Goal: Navigation & Orientation: Find specific page/section

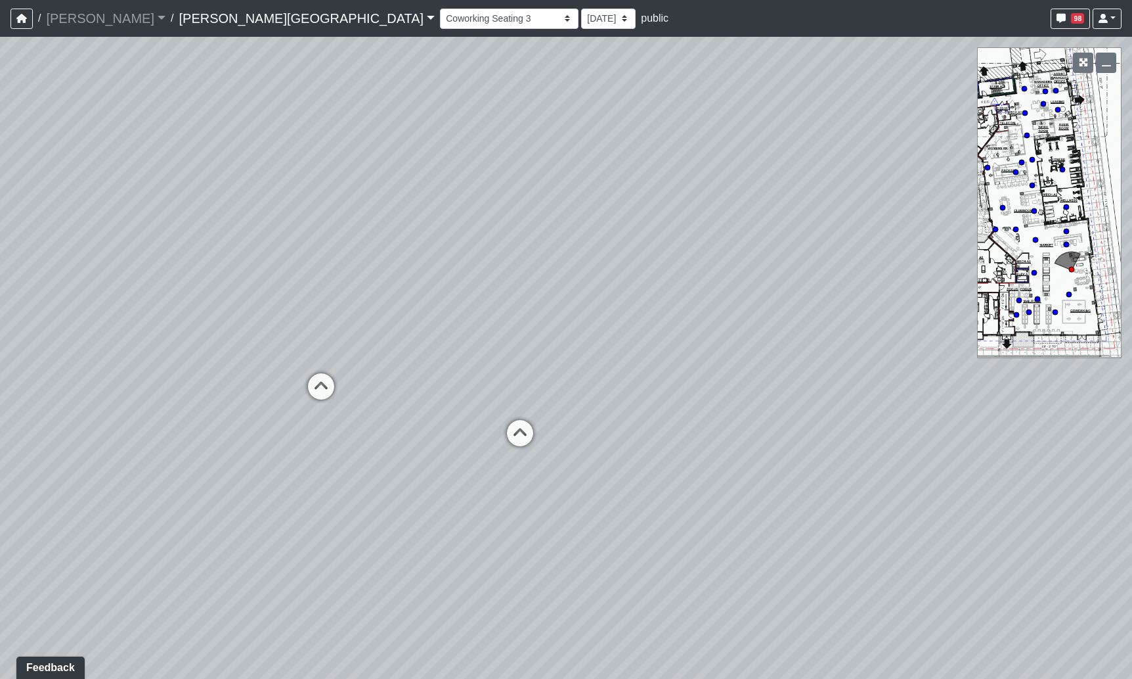
drag, startPoint x: 305, startPoint y: 481, endPoint x: 631, endPoint y: 171, distance: 449.8
click at [699, 425] on div "Loading... Bedroom Hallway 1 Loading... Bedroom Hallway 2 Loading... Kitchen Lo…" at bounding box center [566, 358] width 1132 height 642
click at [440, 25] on select "Hallway Hospitality Bar Package Room Package Room Entry Pool Courtyard Entry 1 …" at bounding box center [509, 19] width 139 height 20
click at [440, 9] on select "Hallway Hospitality Bar Package Room Package Room Entry Pool Courtyard Entry 1 …" at bounding box center [509, 19] width 139 height 20
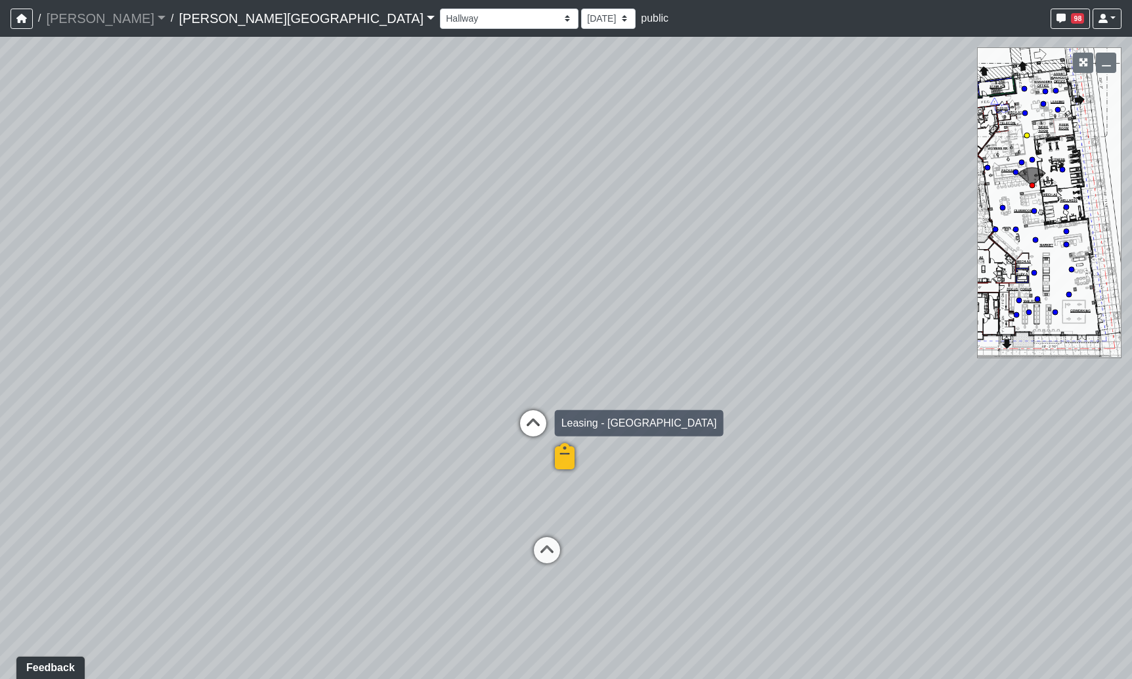
click at [548, 425] on icon at bounding box center [533, 429] width 39 height 39
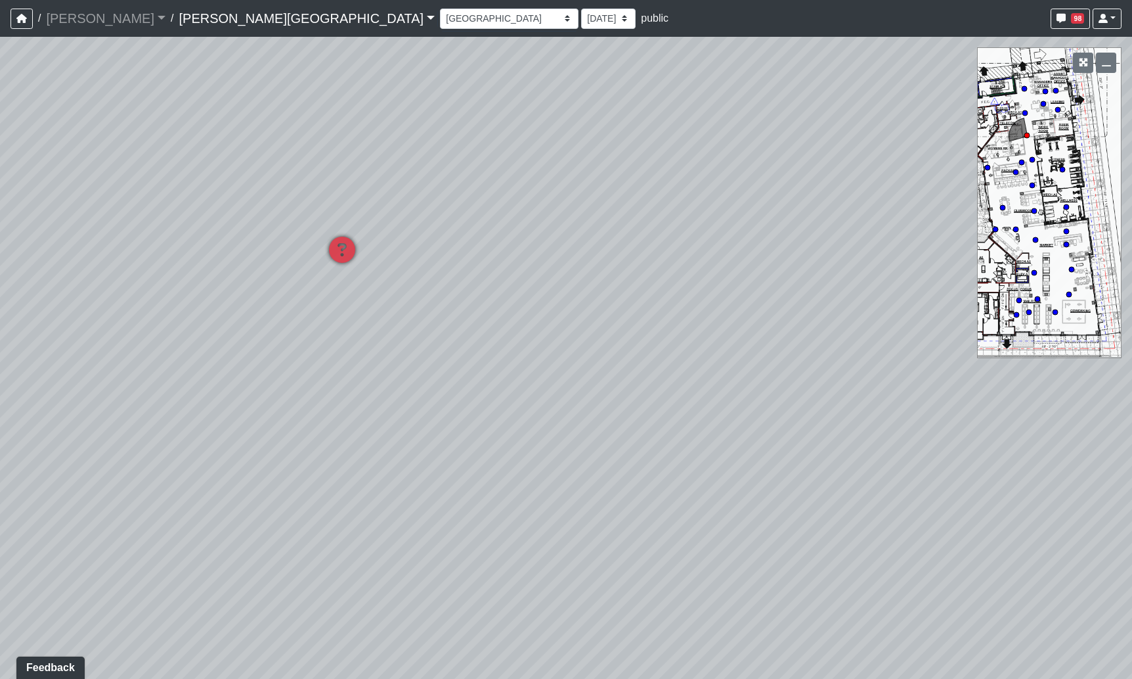
drag, startPoint x: 495, startPoint y: 413, endPoint x: 682, endPoint y: 426, distance: 187.7
click at [1120, 439] on div "Loading... Bedroom Hallway 1 Loading... Bedroom Hallway 2 Loading... Kitchen Lo…" at bounding box center [566, 358] width 1132 height 642
drag, startPoint x: 429, startPoint y: 428, endPoint x: 958, endPoint y: 416, distance: 528.9
click at [1132, 421] on html "/ [PERSON_NAME] Loading... / [PERSON_NAME][GEOGRAPHIC_DATA] [PERSON_NAME][GEOGR…" at bounding box center [566, 339] width 1132 height 679
drag, startPoint x: 380, startPoint y: 485, endPoint x: 282, endPoint y: 484, distance: 97.9
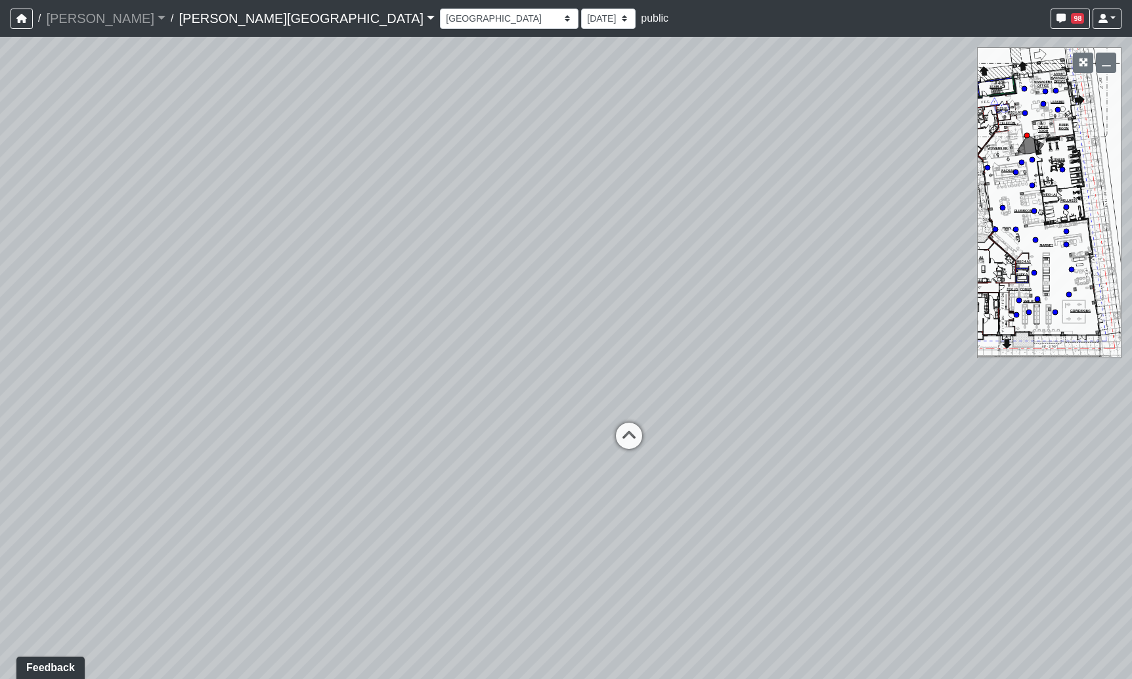
click at [282, 484] on div "Loading... Bedroom Hallway 1 Loading... Bedroom Hallway 2 Loading... Kitchen Lo…" at bounding box center [566, 358] width 1132 height 642
click at [562, 434] on icon at bounding box center [562, 439] width 39 height 39
click at [596, 498] on icon at bounding box center [599, 499] width 39 height 39
select select "8q9YC6QBXw8oFapXUtbMKw"
drag, startPoint x: 801, startPoint y: 519, endPoint x: 558, endPoint y: 531, distance: 243.4
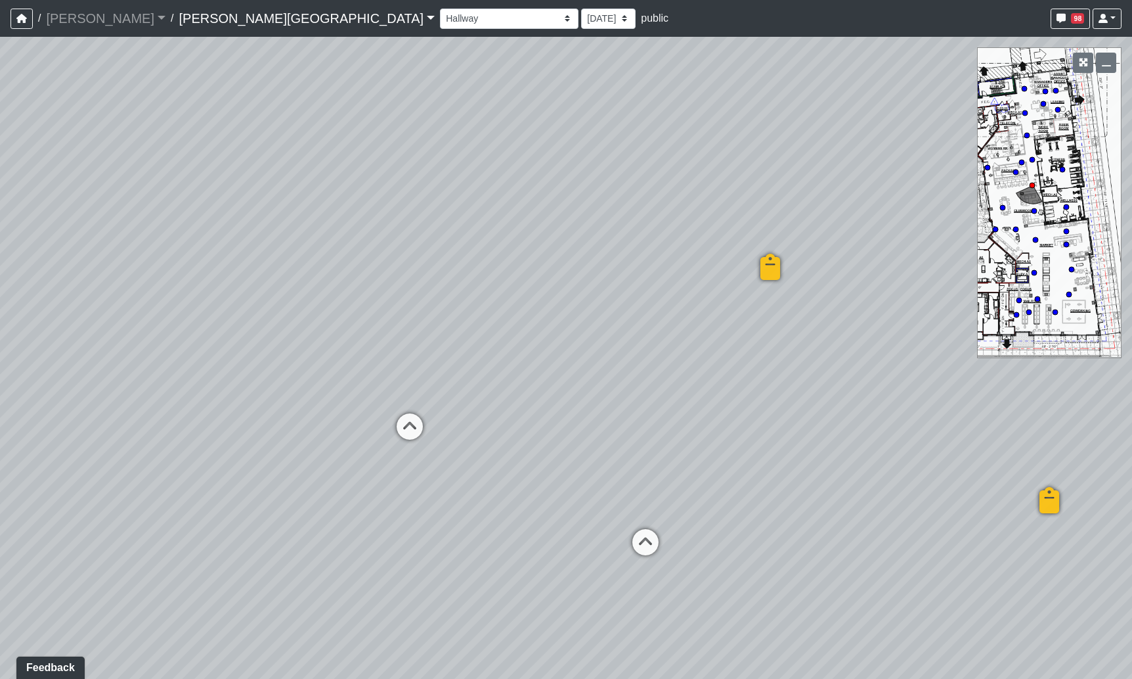
click at [558, 531] on div "Loading... Bedroom Hallway 1 Loading... Bedroom Hallway 2 Loading... Kitchen Lo…" at bounding box center [566, 358] width 1132 height 642
